Goal: Check status: Check status

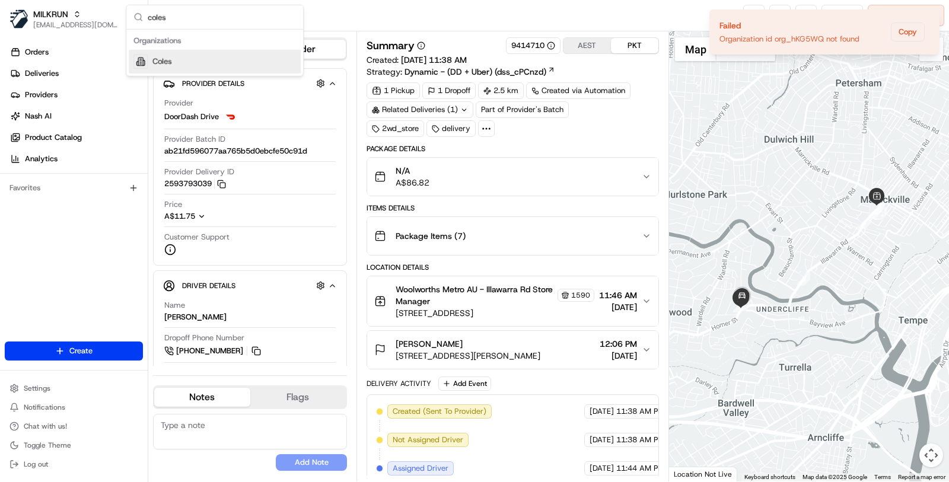
type input "coles"
click at [232, 56] on div "Coles" at bounding box center [215, 62] width 172 height 24
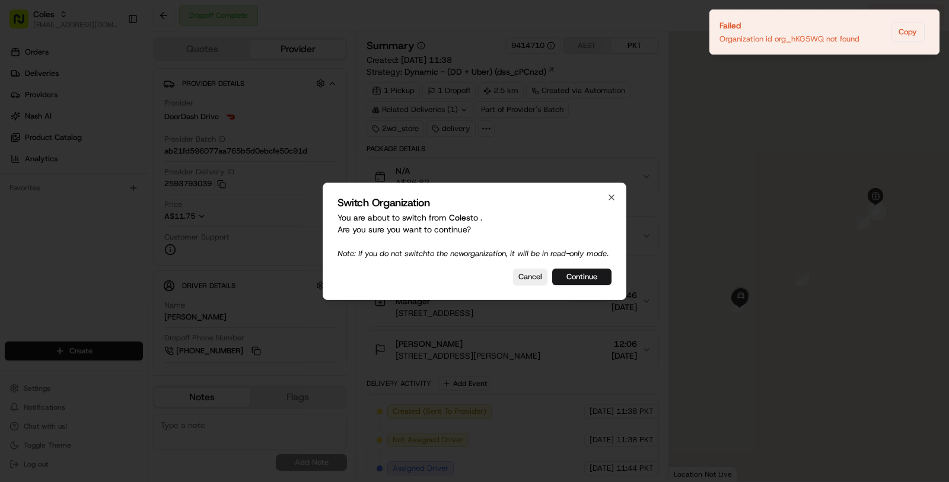
click at [68, 69] on div at bounding box center [474, 241] width 949 height 482
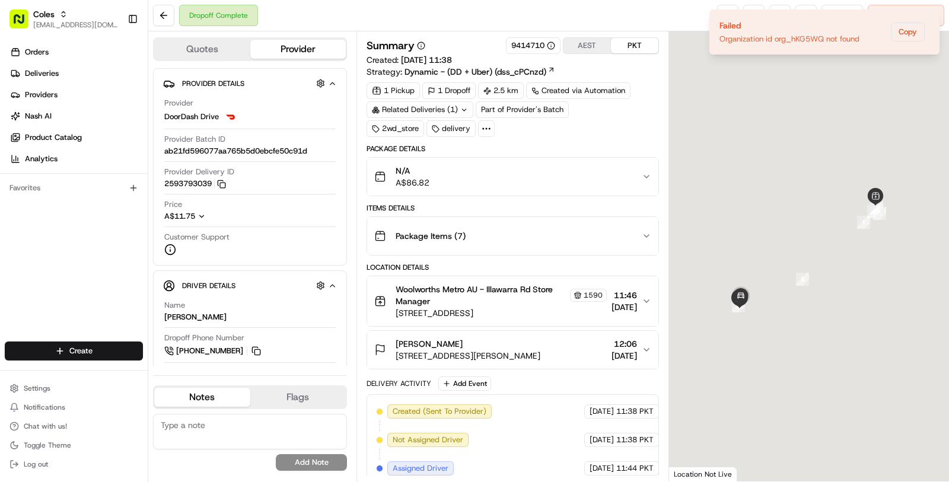
click at [68, 69] on link "Deliveries" at bounding box center [76, 73] width 143 height 19
